Goal: Find contact information: Find contact information

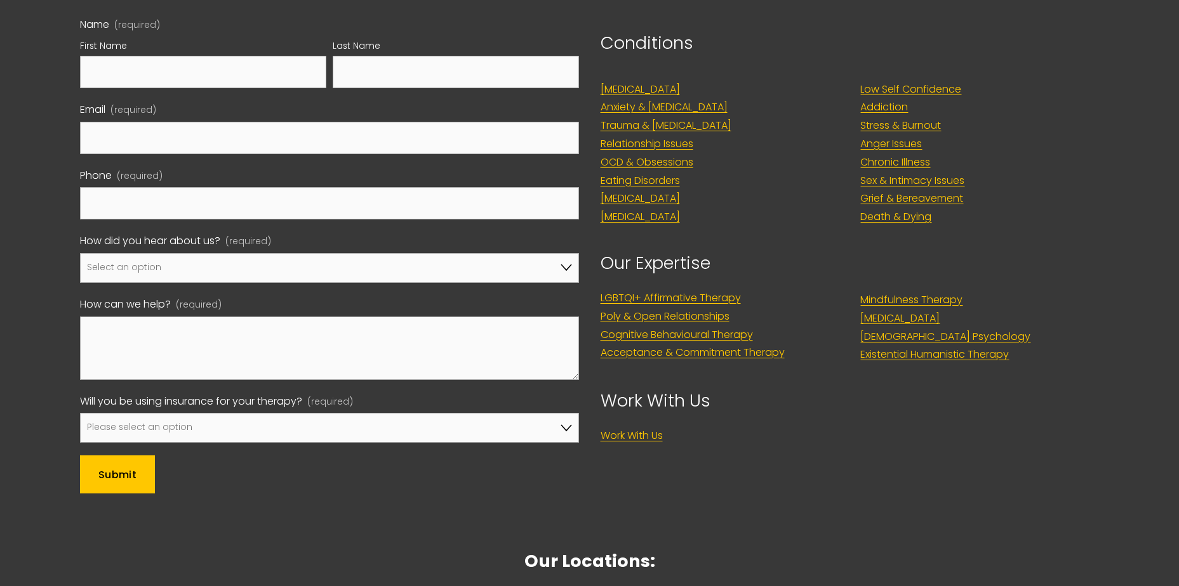
scroll to position [4419, 0]
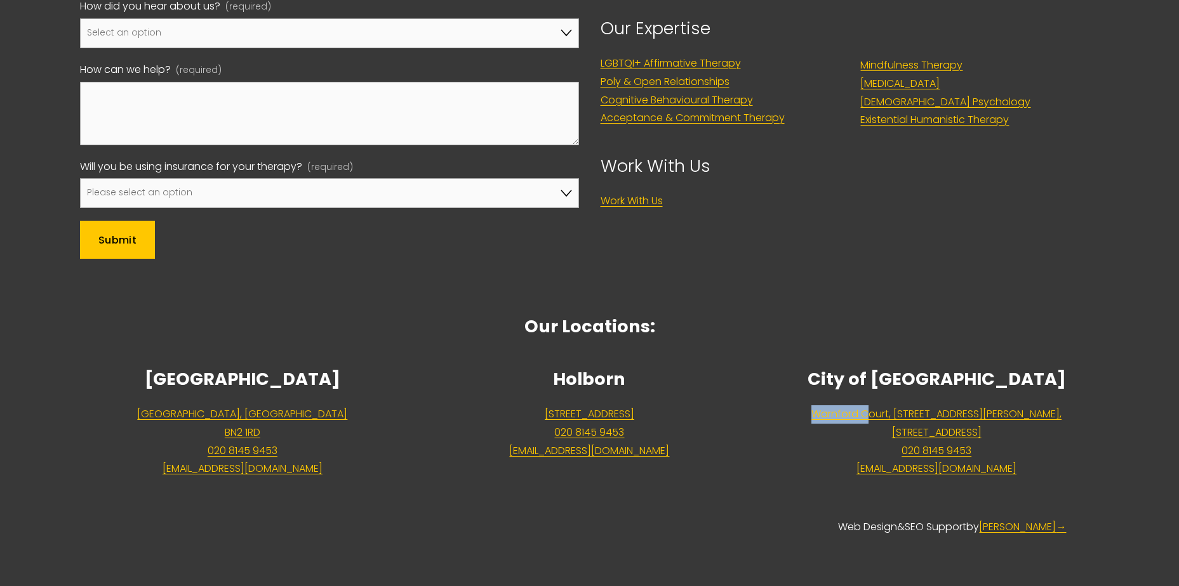
drag, startPoint x: 819, startPoint y: 397, endPoint x: 897, endPoint y: 410, distance: 79.7
click at [897, 410] on div "City of [GEOGRAPHIC_DATA], [STREET_ADDRESS][PERSON_NAME] 020 8145 9453 [EMAIL_A…" at bounding box center [937, 421] width 326 height 114
drag, startPoint x: 897, startPoint y: 410, endPoint x: 835, endPoint y: 385, distance: 67.2
click at [837, 384] on p "City of [GEOGRAPHIC_DATA]" at bounding box center [937, 379] width 326 height 31
drag, startPoint x: 823, startPoint y: 399, endPoint x: 988, endPoint y: 437, distance: 169.4
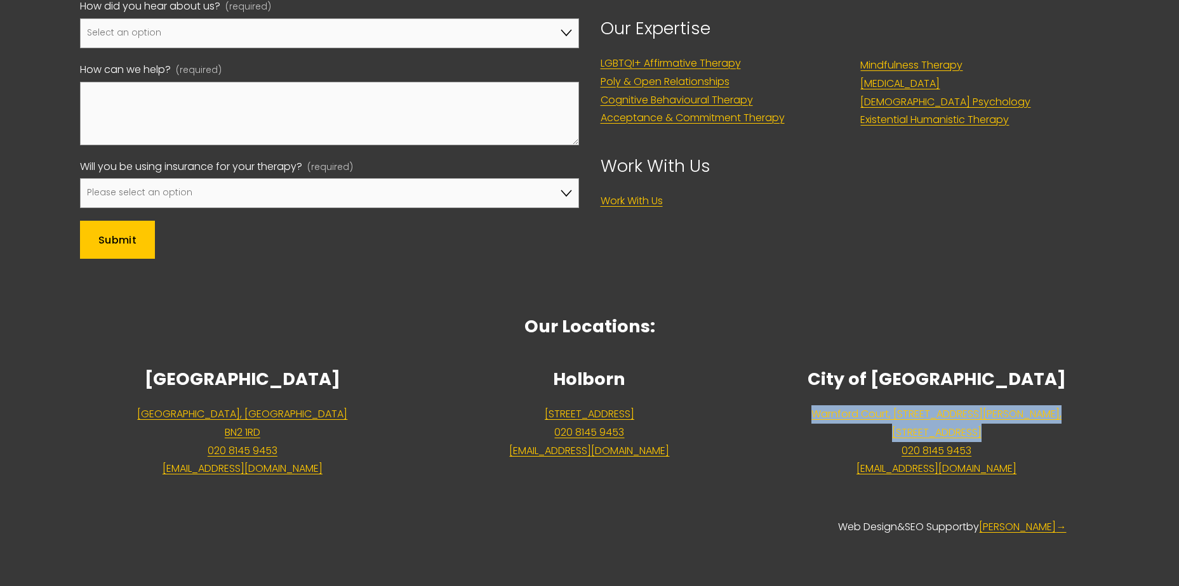
click at [988, 437] on div "City of [GEOGRAPHIC_DATA], [STREET_ADDRESS][PERSON_NAME] 020 8145 9453 [EMAIL_A…" at bounding box center [937, 421] width 326 height 114
copy link "Warnford Court, [STREET_ADDRESS][PERSON_NAME]"
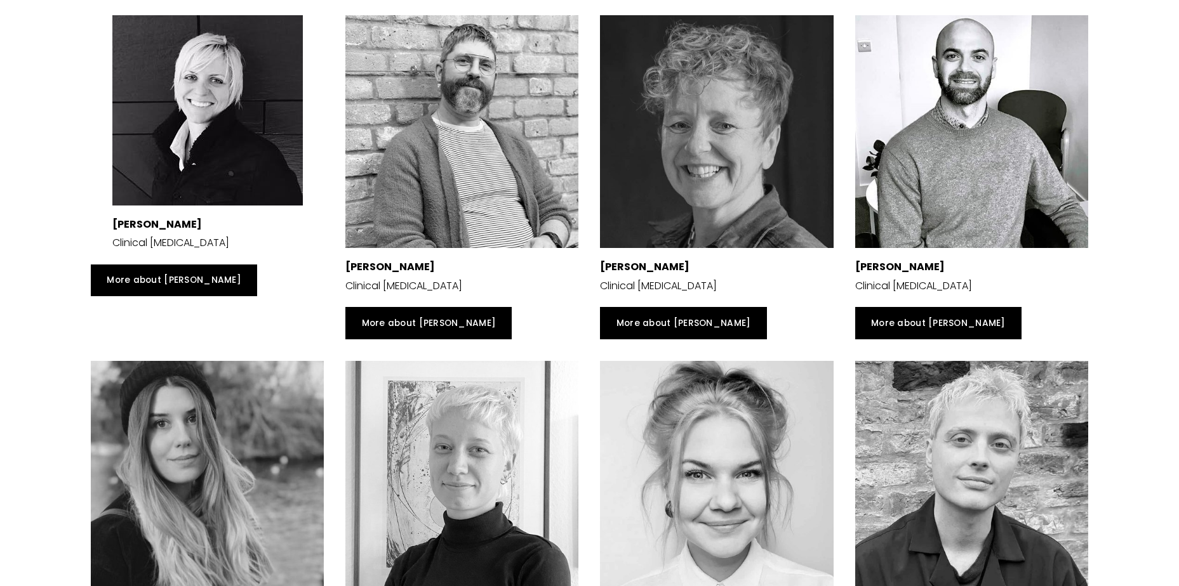
scroll to position [2007, 0]
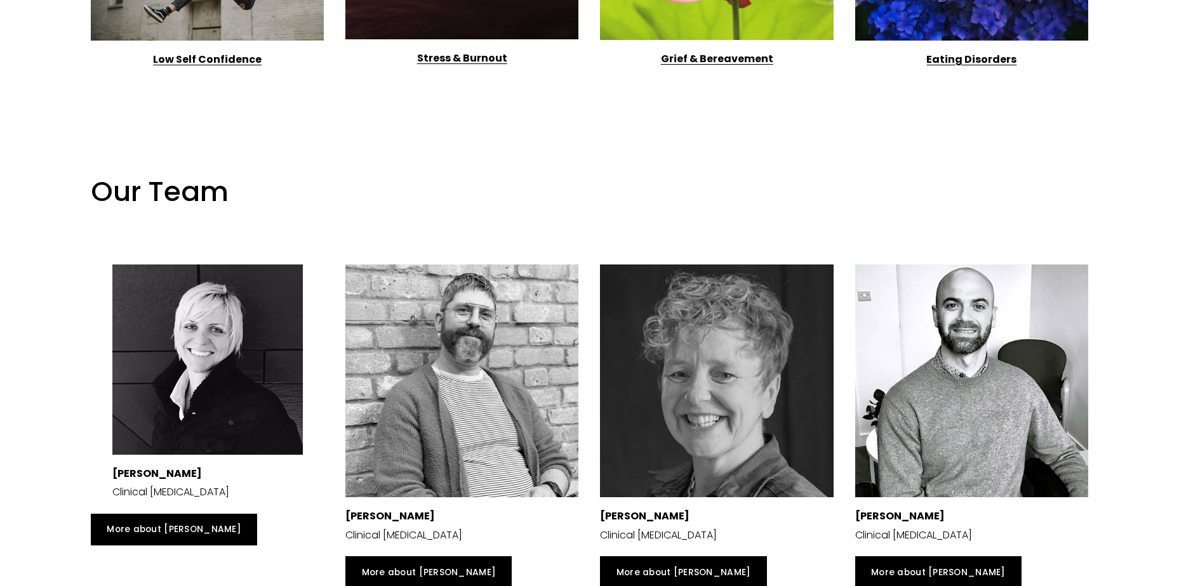
click at [463, 395] on div at bounding box center [461, 381] width 233 height 233
